Goal: Obtain resource: Download file/media

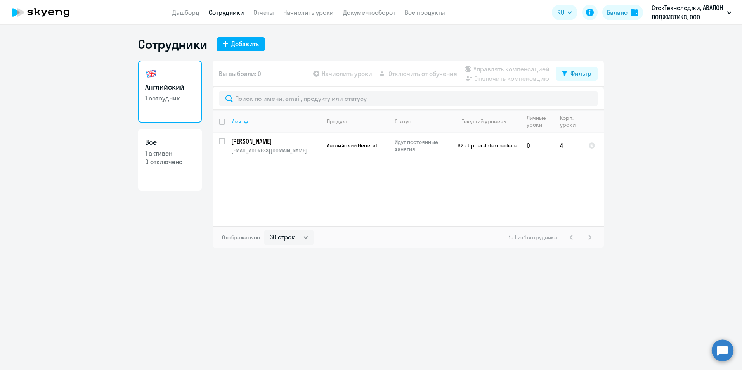
select select "30"
click at [232, 9] on link "Сотрудники" at bounding box center [226, 13] width 35 height 8
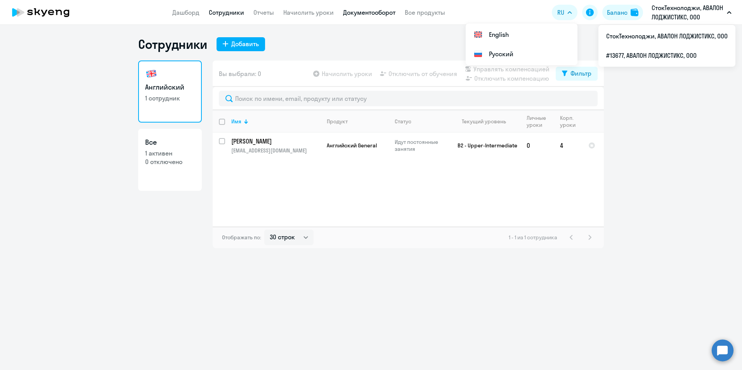
click at [367, 15] on link "Документооборот" at bounding box center [369, 13] width 52 height 8
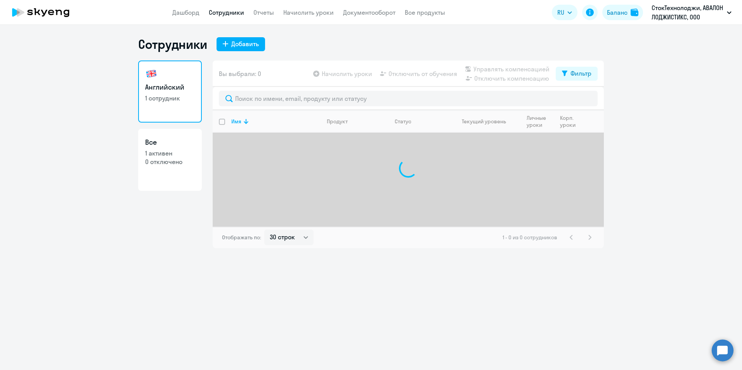
select select "30"
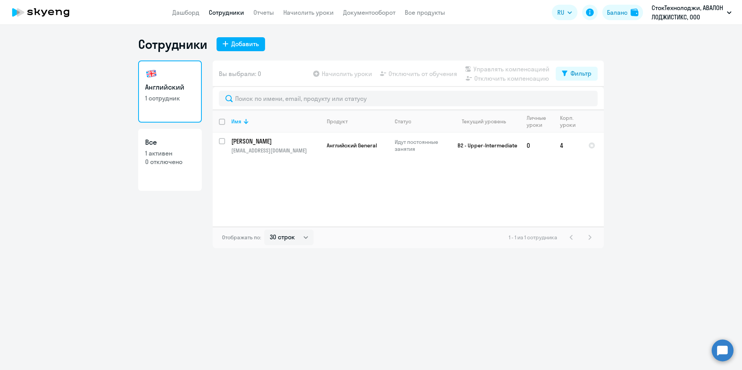
click at [362, 17] on app-header "Дашборд Сотрудники Отчеты Начислить уроки Документооборот Все продукты Дашборд …" at bounding box center [371, 12] width 742 height 25
click at [361, 12] on link "Документооборот" at bounding box center [369, 13] width 52 height 8
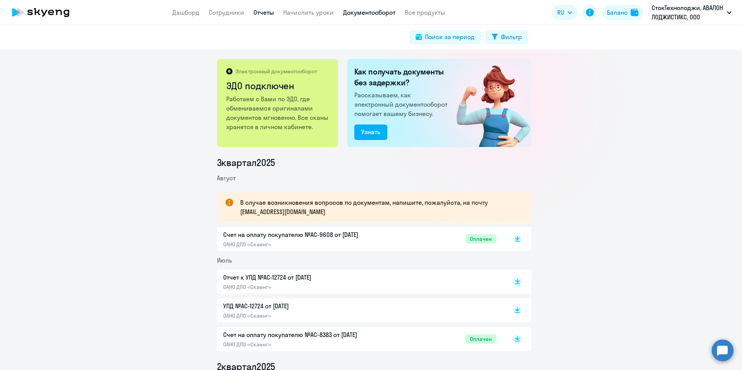
click at [270, 12] on link "Отчеты" at bounding box center [263, 13] width 21 height 8
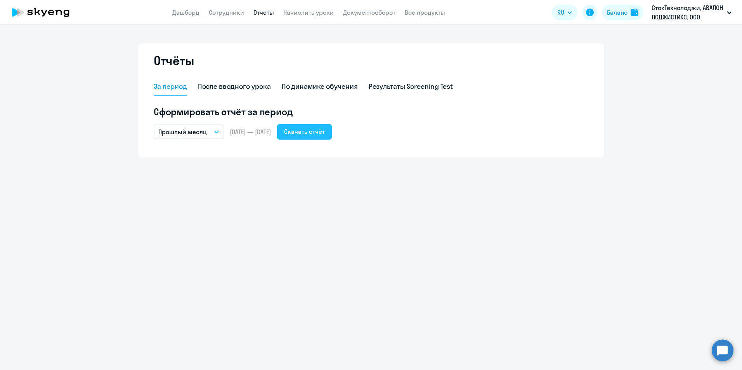
click at [325, 133] on div "Скачать отчёт" at bounding box center [304, 131] width 41 height 9
click at [715, 17] on p "СтокТехнолоджи, АВАЛОН ЛОДЖИСТИКС, ООО" at bounding box center [687, 12] width 72 height 19
click at [650, 56] on li "#13677, АВАЛОН ЛОДЖИСТИКС, ООО" at bounding box center [666, 55] width 137 height 19
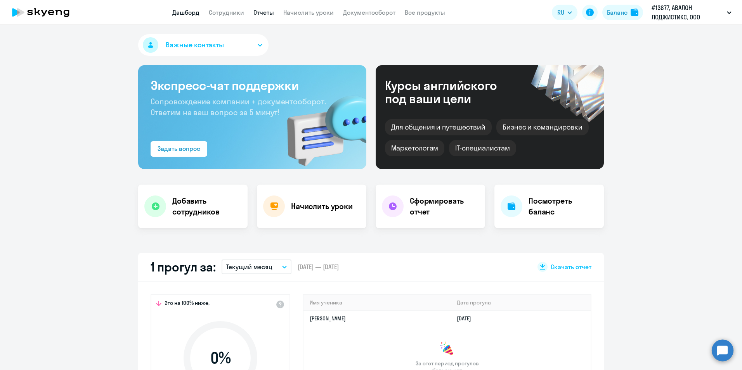
click at [257, 16] on link "Отчеты" at bounding box center [263, 13] width 21 height 8
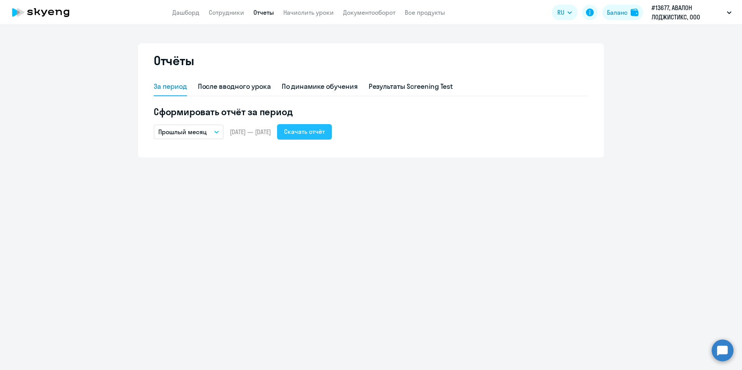
click at [327, 138] on button "Скачать отчёт" at bounding box center [304, 132] width 55 height 16
click at [224, 12] on link "Сотрудники" at bounding box center [226, 13] width 35 height 8
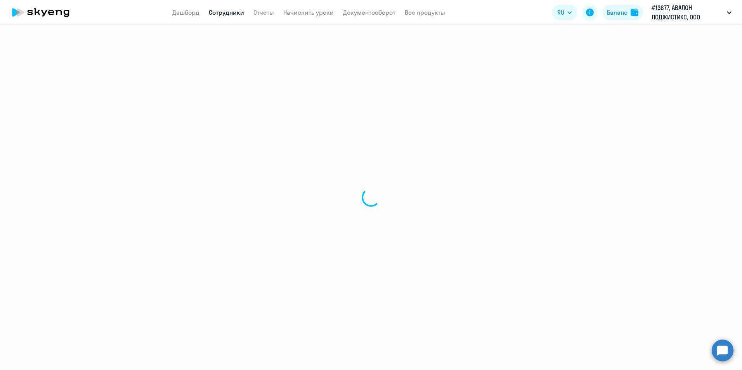
select select "30"
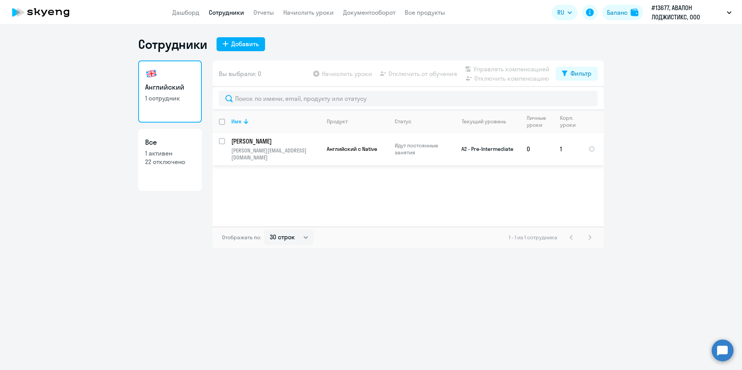
click at [281, 142] on p "[PERSON_NAME]" at bounding box center [275, 141] width 88 height 9
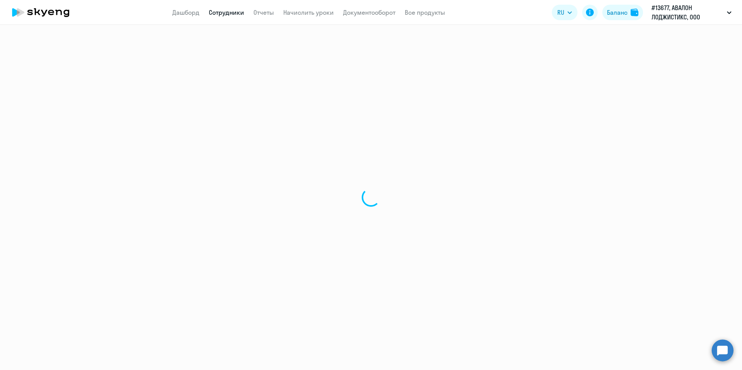
select select "english"
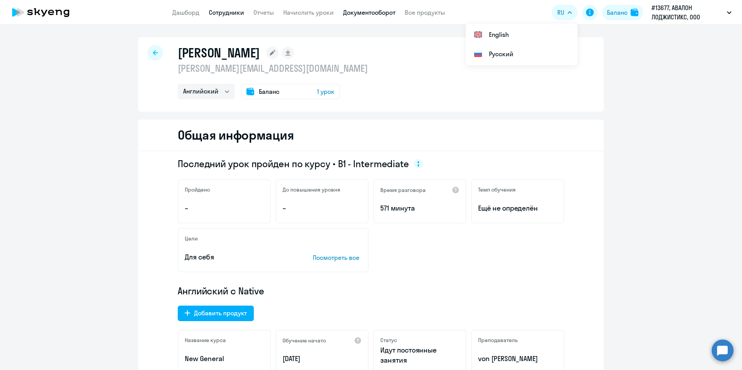
click at [360, 15] on link "Документооборот" at bounding box center [369, 13] width 52 height 8
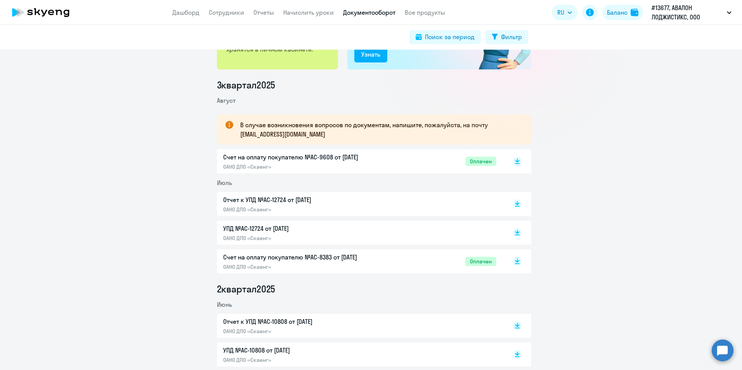
scroll to position [116, 0]
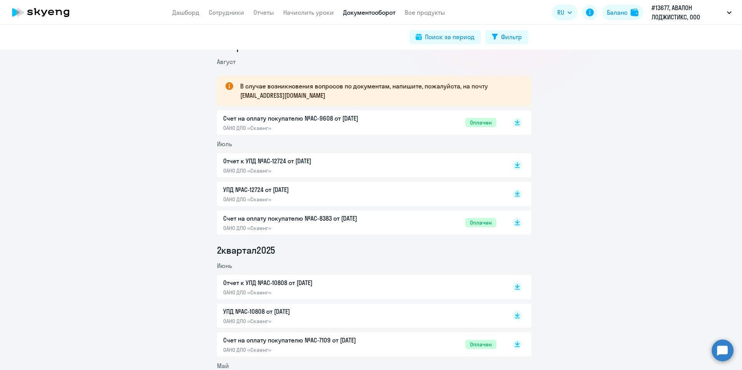
click at [275, 189] on p "УПД №AC-12724 от [DATE]" at bounding box center [304, 189] width 163 height 9
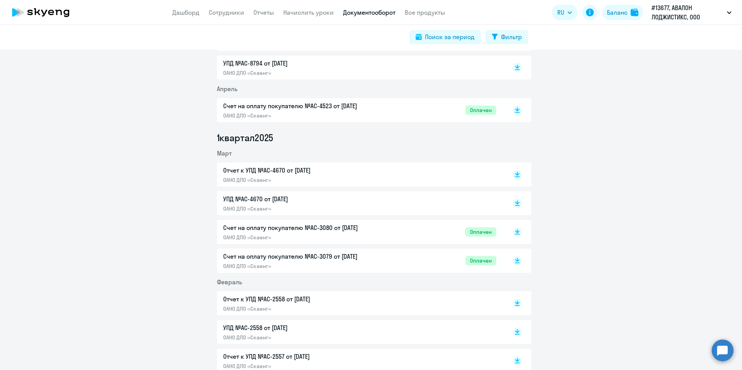
scroll to position [465, 0]
click at [285, 230] on p "Счет на оплату покупателю №AC-3080 от [DATE]" at bounding box center [304, 226] width 163 height 9
